Goal: Use online tool/utility: Utilize a website feature to perform a specific function

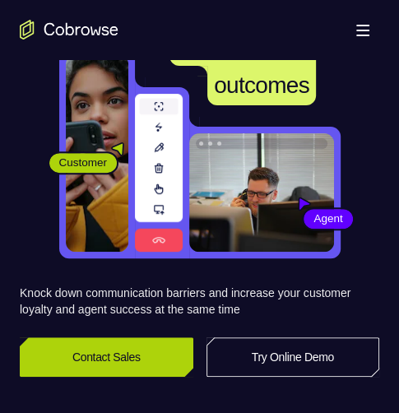
scroll to position [165, 0]
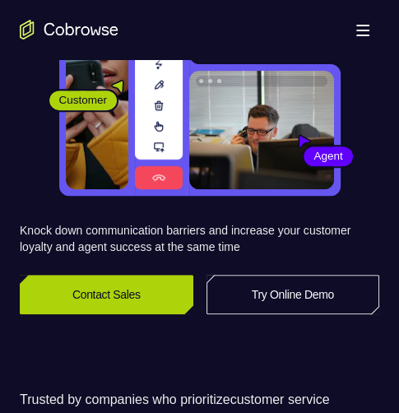
click at [111, 290] on link "Contact Sales" at bounding box center [107, 295] width 174 height 40
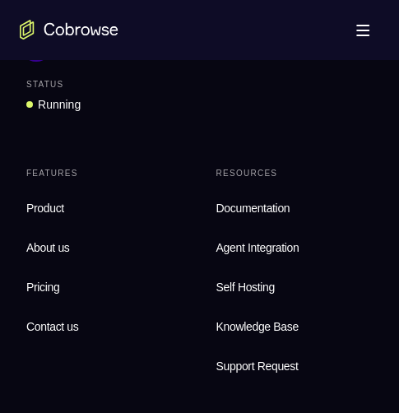
scroll to position [6188, 0]
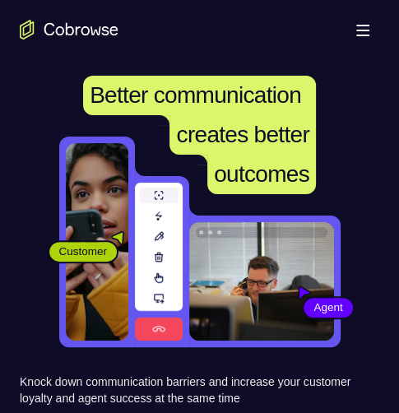
scroll to position [247, 0]
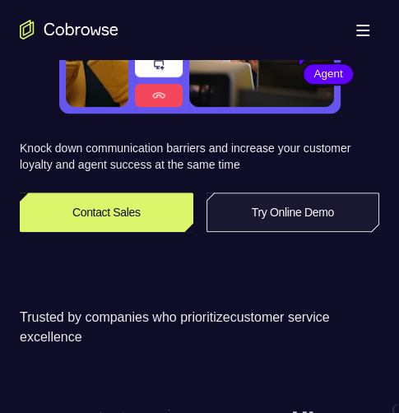
click at [264, 219] on link "Try Online Demo" at bounding box center [294, 213] width 174 height 40
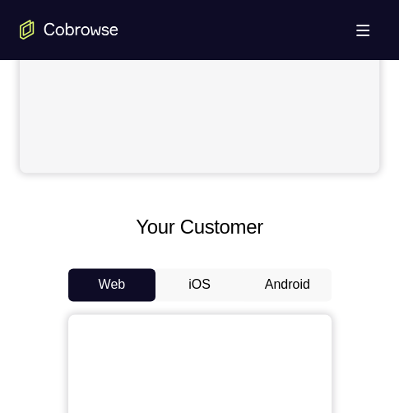
scroll to position [659, 0]
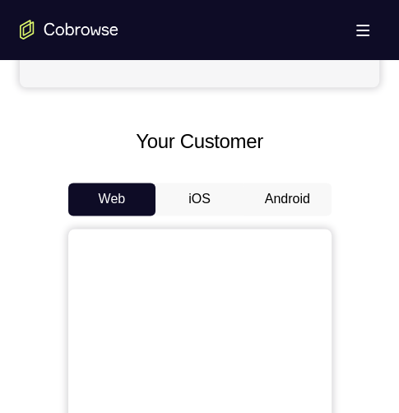
click at [287, 200] on button "Android" at bounding box center [288, 199] width 88 height 33
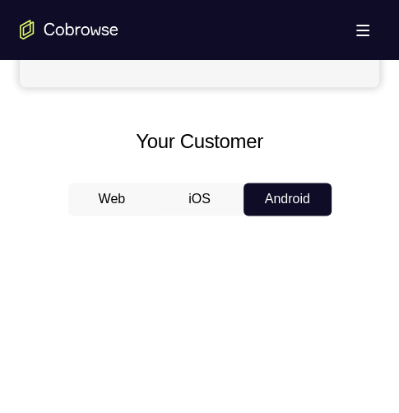
click at [287, 200] on button "Android" at bounding box center [288, 199] width 88 height 33
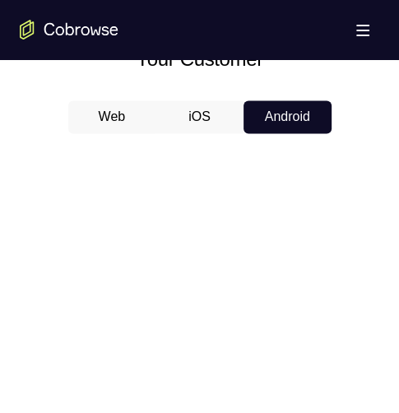
scroll to position [824, 0]
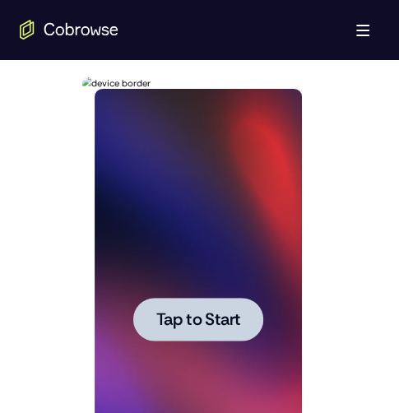
click at [201, 311] on span "Tap to Start" at bounding box center [198, 319] width 84 height 16
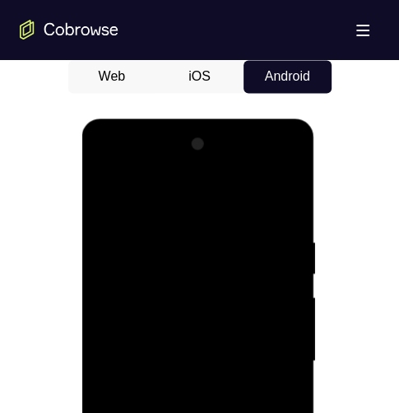
scroll to position [988, 0]
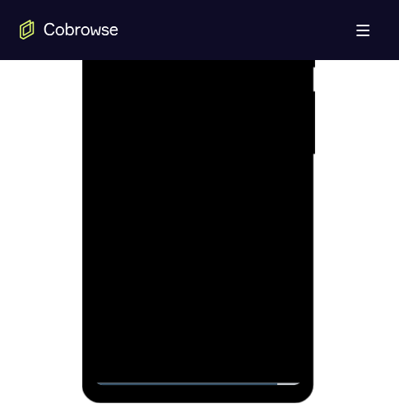
click at [138, 371] on div at bounding box center [199, 154] width 208 height 461
drag, startPoint x: 142, startPoint y: 369, endPoint x: 415, endPoint y: 137, distance: 358.8
click at [142, 369] on div at bounding box center [199, 154] width 208 height 461
click at [272, 291] on div at bounding box center [199, 154] width 208 height 461
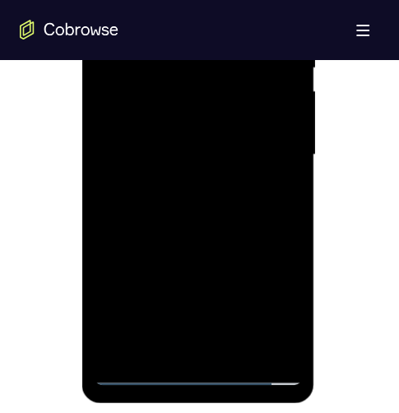
click at [268, 294] on div at bounding box center [199, 154] width 208 height 461
click at [214, 0] on div at bounding box center [199, 154] width 208 height 461
click at [208, 0] on div at bounding box center [199, 154] width 208 height 461
click at [202, 0] on div at bounding box center [199, 154] width 208 height 461
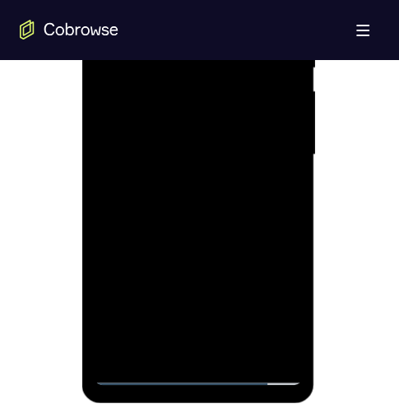
scroll to position [741, 0]
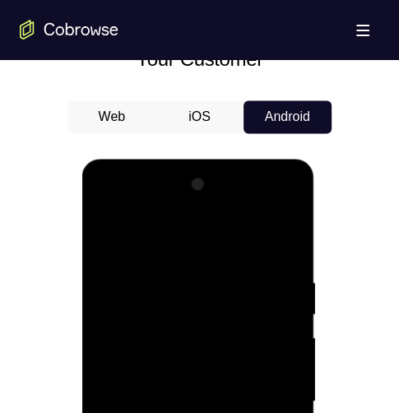
click at [138, 208] on div at bounding box center [199, 401] width 208 height 461
click at [108, 203] on div at bounding box center [199, 401] width 208 height 461
click at [175, 349] on div at bounding box center [199, 401] width 208 height 461
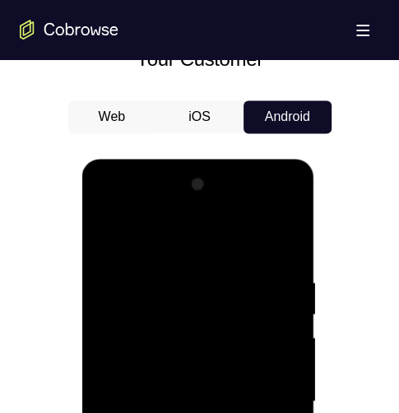
click at [226, 318] on div at bounding box center [199, 401] width 208 height 461
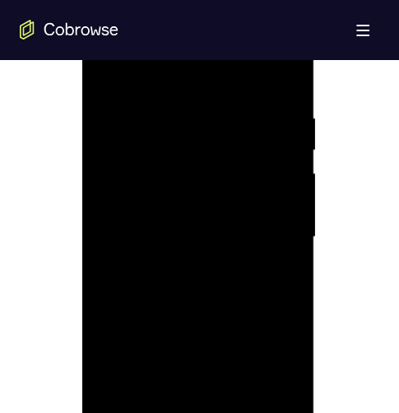
scroll to position [824, 0]
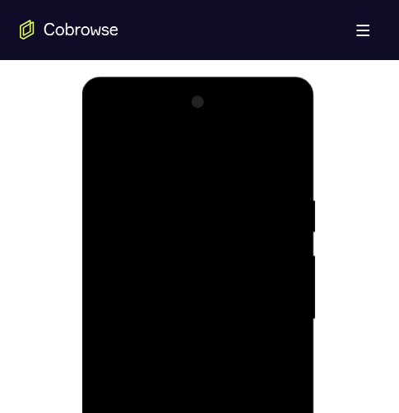
click at [202, 154] on div at bounding box center [199, 319] width 208 height 461
click at [136, 413] on div at bounding box center [199, 319] width 208 height 461
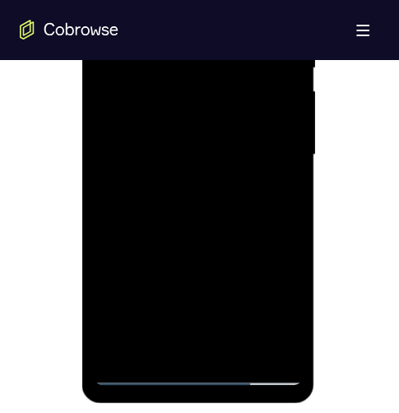
click at [148, 254] on div at bounding box center [199, 154] width 208 height 461
click at [156, 284] on div at bounding box center [199, 154] width 208 height 461
click at [227, 254] on div at bounding box center [199, 154] width 208 height 461
click at [178, 310] on div at bounding box center [199, 154] width 208 height 461
click at [248, 254] on div at bounding box center [199, 154] width 208 height 461
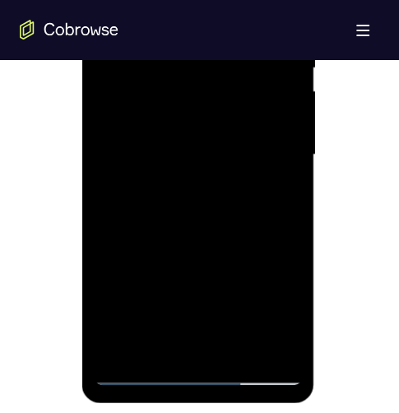
click at [235, 307] on div at bounding box center [199, 154] width 208 height 461
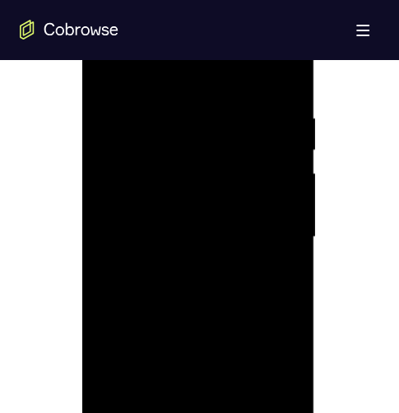
click at [226, 90] on div at bounding box center [199, 237] width 208 height 461
click at [231, 142] on div at bounding box center [199, 237] width 208 height 461
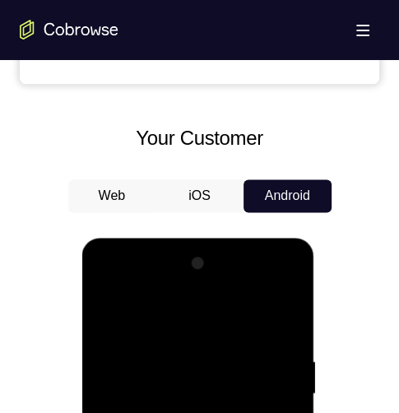
scroll to position [741, 0]
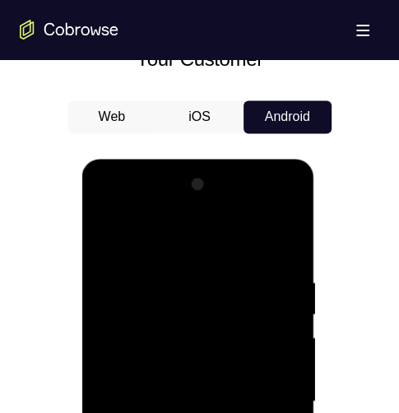
click at [109, 234] on div at bounding box center [199, 401] width 208 height 461
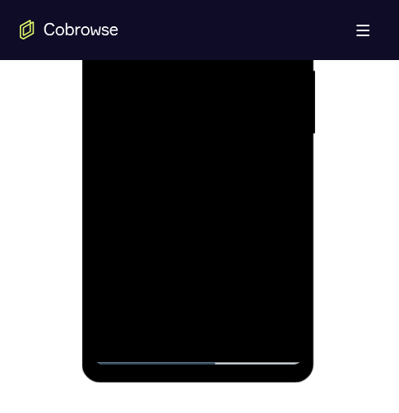
scroll to position [906, 0]
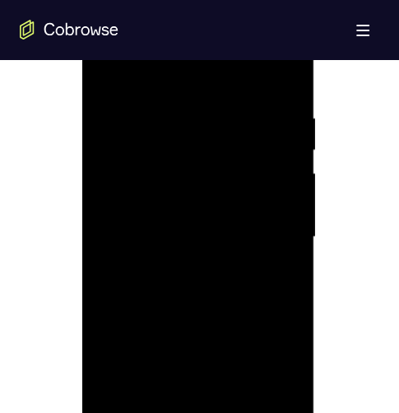
drag, startPoint x: 301, startPoint y: 180, endPoint x: 278, endPoint y: 195, distance: 27.4
click at [301, 195] on div at bounding box center [199, 237] width 208 height 461
click at [246, 245] on div at bounding box center [199, 237] width 208 height 461
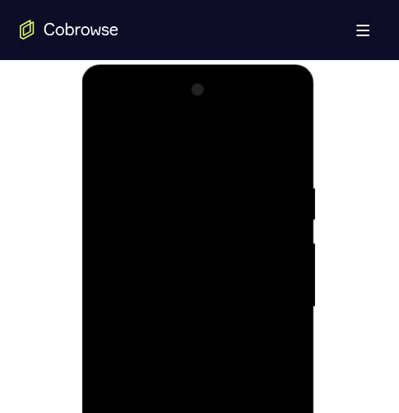
scroll to position [988, 0]
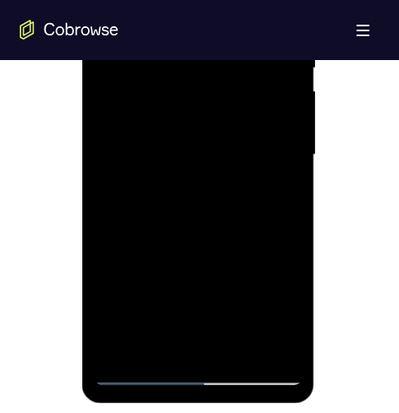
click at [106, 0] on div at bounding box center [199, 154] width 208 height 461
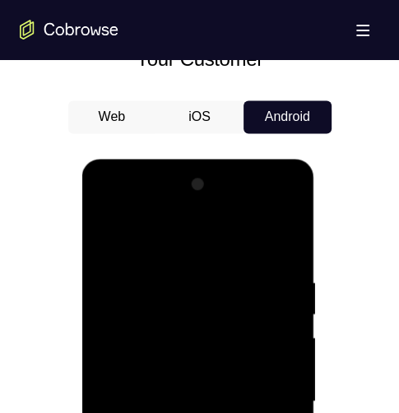
click at [224, 235] on div at bounding box center [199, 401] width 208 height 461
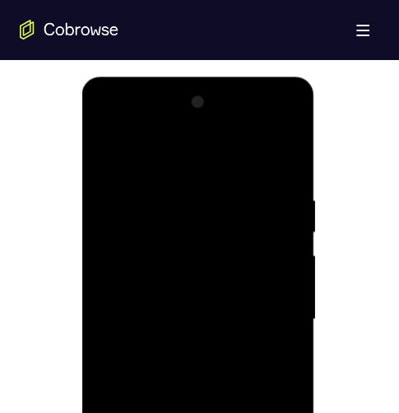
click at [227, 156] on div at bounding box center [199, 319] width 208 height 461
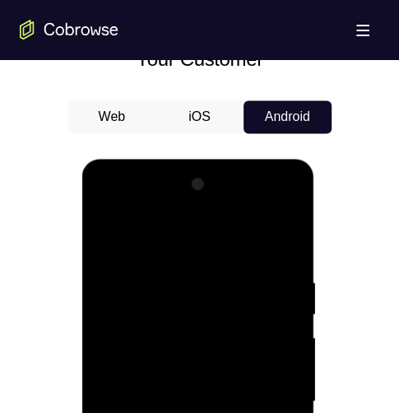
click at [194, 299] on div at bounding box center [199, 401] width 208 height 461
click at [197, 294] on div at bounding box center [199, 401] width 208 height 461
click at [104, 211] on div at bounding box center [199, 401] width 208 height 461
click at [105, 207] on div at bounding box center [199, 401] width 208 height 461
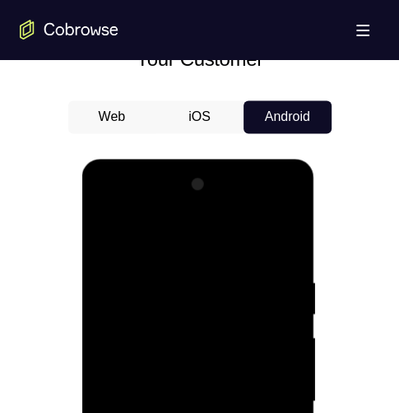
click at [105, 207] on div at bounding box center [199, 401] width 208 height 461
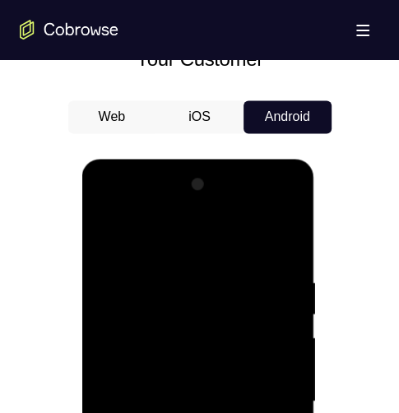
click at [105, 207] on div at bounding box center [199, 401] width 208 height 461
drag, startPoint x: 105, startPoint y: 207, endPoint x: 179, endPoint y: 488, distance: 291.1
click at [106, 207] on div at bounding box center [199, 401] width 208 height 461
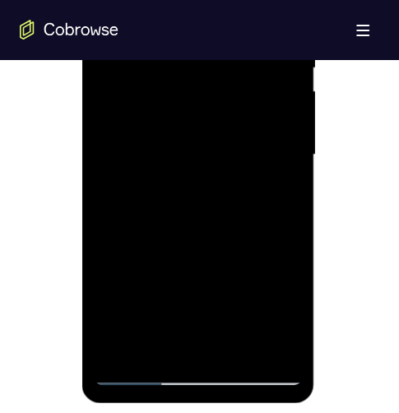
scroll to position [824, 0]
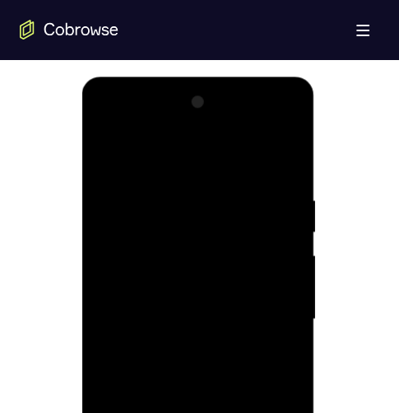
click at [208, 224] on div at bounding box center [199, 319] width 208 height 461
click at [201, 228] on div at bounding box center [199, 319] width 208 height 461
click at [112, 413] on div at bounding box center [199, 319] width 208 height 461
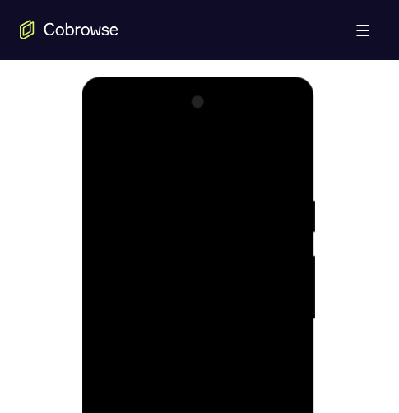
scroll to position [988, 0]
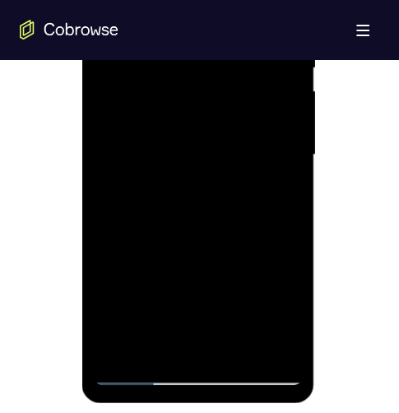
click at [203, 279] on div at bounding box center [199, 154] width 208 height 461
click at [271, 251] on div at bounding box center [199, 154] width 208 height 461
click at [244, 286] on div at bounding box center [199, 154] width 208 height 461
click at [119, 283] on div at bounding box center [199, 154] width 208 height 461
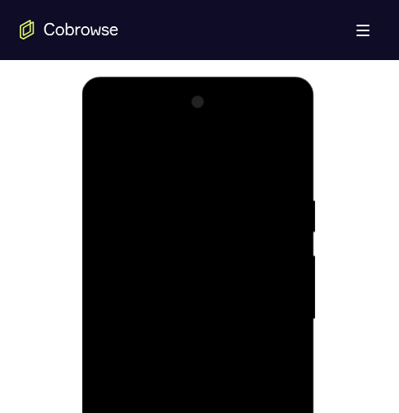
scroll to position [905, 0]
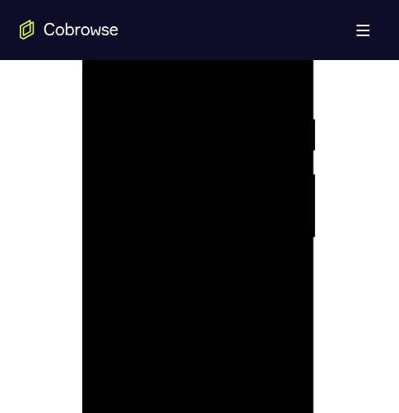
click at [165, 333] on div at bounding box center [199, 237] width 208 height 461
click at [112, 359] on div at bounding box center [199, 237] width 208 height 461
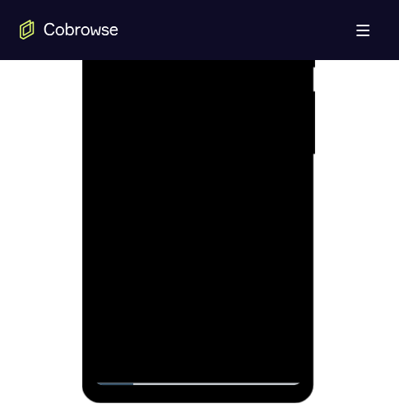
click at [184, 0] on div at bounding box center [199, 154] width 208 height 461
click at [123, 27] on div at bounding box center [199, 154] width 208 height 461
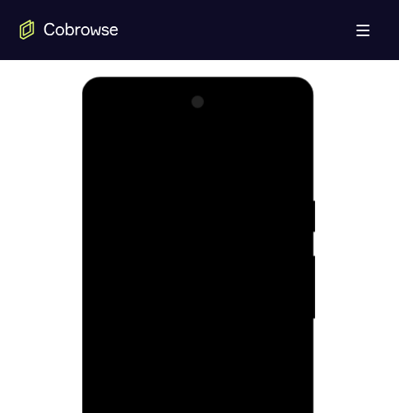
click at [200, 290] on div at bounding box center [199, 319] width 208 height 461
click at [213, 243] on div at bounding box center [199, 319] width 208 height 461
click at [269, 359] on div at bounding box center [199, 319] width 208 height 461
click at [203, 294] on div at bounding box center [199, 319] width 208 height 461
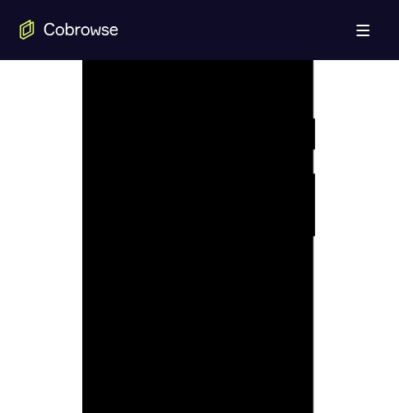
click at [189, 212] on div at bounding box center [199, 237] width 208 height 461
click at [259, 330] on div at bounding box center [199, 237] width 208 height 461
click at [172, 171] on div at bounding box center [199, 237] width 208 height 461
drag, startPoint x: 160, startPoint y: 145, endPoint x: 170, endPoint y: 185, distance: 41.5
click at [161, 148] on div at bounding box center [199, 237] width 208 height 461
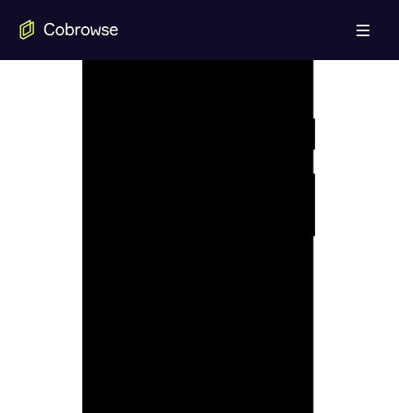
click at [170, 185] on div at bounding box center [199, 237] width 208 height 461
click at [134, 193] on div at bounding box center [199, 237] width 208 height 461
click at [142, 152] on div at bounding box center [199, 237] width 208 height 461
click at [159, 152] on div at bounding box center [199, 237] width 208 height 461
click at [169, 229] on div at bounding box center [199, 237] width 208 height 461
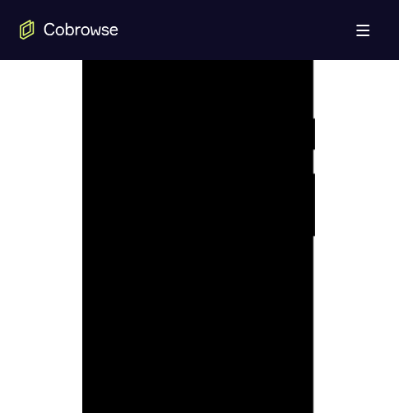
click at [135, 238] on div at bounding box center [199, 237] width 208 height 461
click at [231, 191] on div at bounding box center [199, 237] width 208 height 461
click at [236, 152] on div at bounding box center [199, 237] width 208 height 461
click at [226, 241] on div at bounding box center [199, 237] width 208 height 461
click at [270, 337] on div at bounding box center [199, 237] width 208 height 461
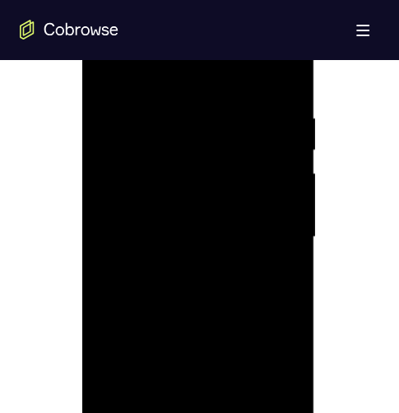
drag, startPoint x: 215, startPoint y: 254, endPoint x: 222, endPoint y: 245, distance: 11.2
click at [217, 258] on div at bounding box center [199, 237] width 208 height 461
click at [226, 215] on div at bounding box center [199, 237] width 208 height 461
click at [259, 212] on div at bounding box center [199, 237] width 208 height 461
click at [263, 240] on div at bounding box center [199, 237] width 208 height 461
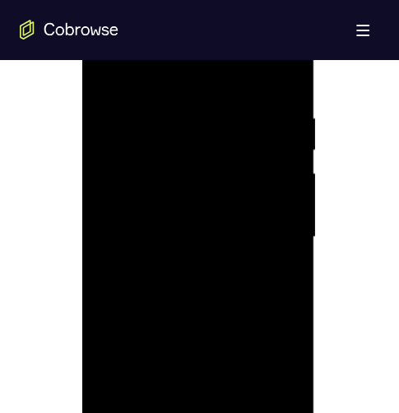
click at [270, 330] on div at bounding box center [199, 237] width 208 height 461
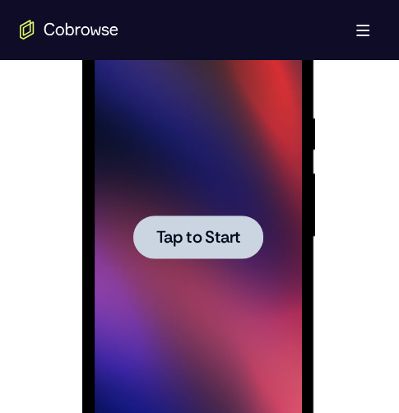
click at [208, 235] on span "Tap to Start" at bounding box center [198, 237] width 84 height 16
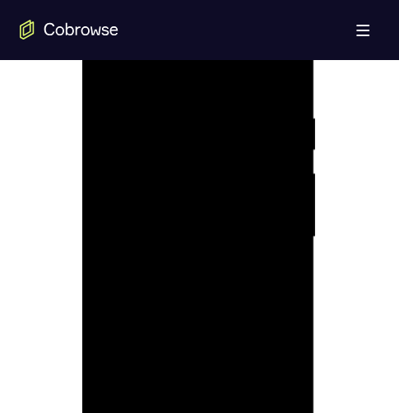
click at [135, 413] on div at bounding box center [199, 237] width 208 height 461
click at [138, 413] on div at bounding box center [199, 237] width 208 height 461
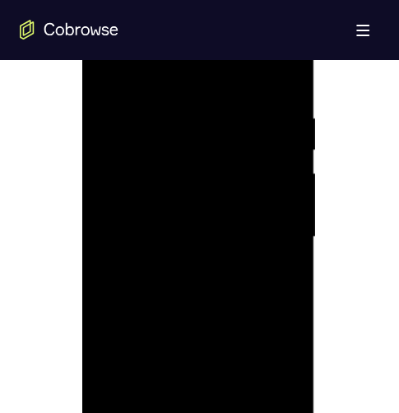
click at [138, 413] on div at bounding box center [199, 237] width 208 height 461
click at [139, 413] on div at bounding box center [199, 237] width 208 height 461
click at [140, 413] on div at bounding box center [199, 237] width 208 height 461
click at [267, 381] on div at bounding box center [199, 237] width 208 height 461
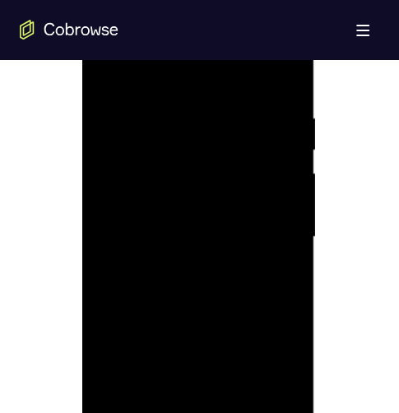
click at [264, 384] on div at bounding box center [199, 237] width 208 height 461
click at [150, 40] on div at bounding box center [199, 237] width 208 height 461
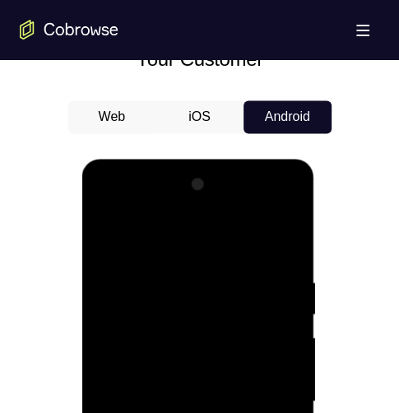
click at [190, 306] on div at bounding box center [199, 401] width 208 height 461
click at [157, 243] on div at bounding box center [199, 401] width 208 height 461
click at [164, 334] on div at bounding box center [199, 401] width 208 height 461
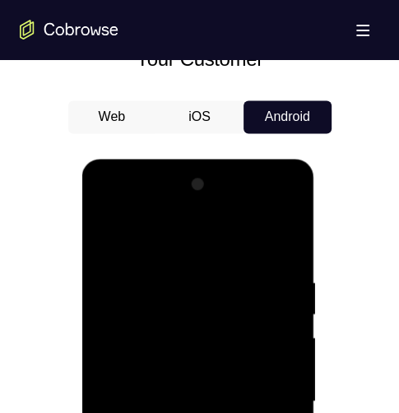
click at [164, 334] on div at bounding box center [199, 401] width 208 height 461
click at [156, 334] on div at bounding box center [199, 401] width 208 height 461
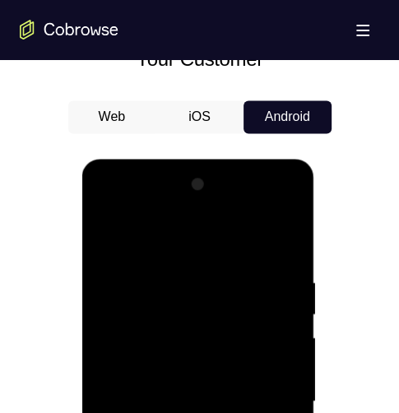
click at [156, 334] on div at bounding box center [199, 401] width 208 height 461
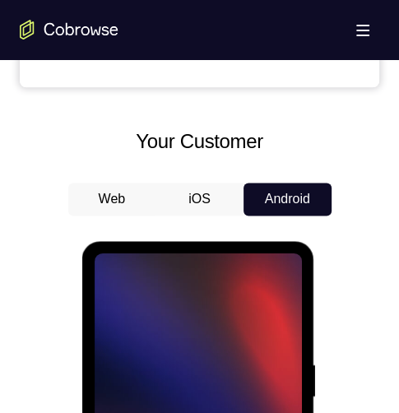
scroll to position [412, 0]
